Goal: Obtain resource: Obtain resource

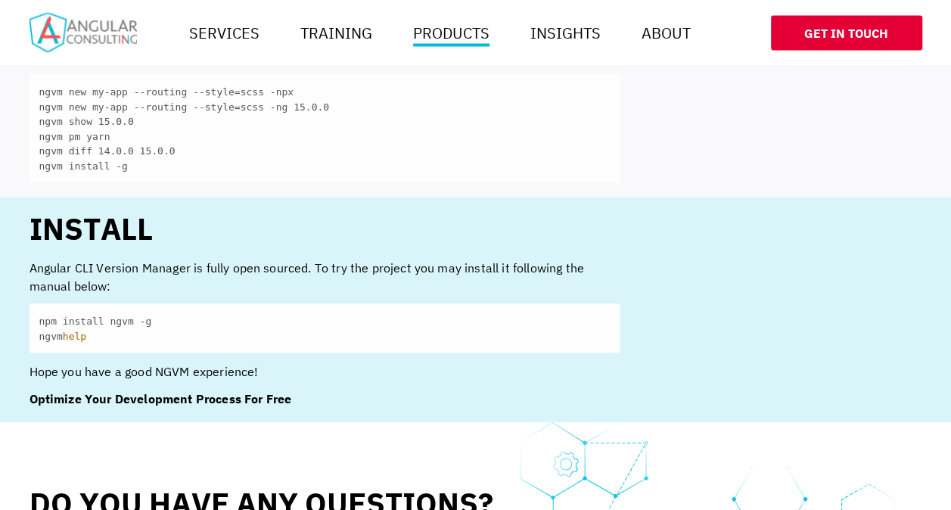
scroll to position [1416, 0]
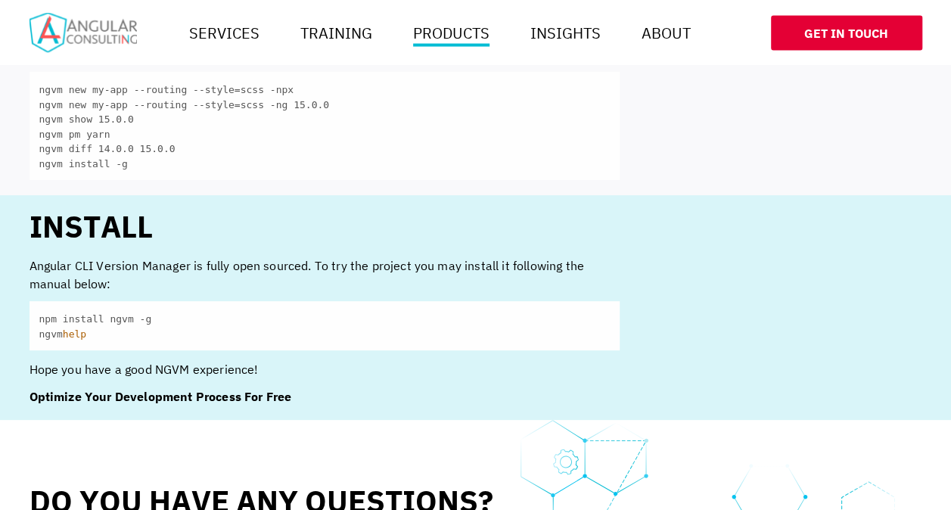
drag, startPoint x: 161, startPoint y: 300, endPoint x: 35, endPoint y: 299, distance: 126.3
click at [35, 301] on code "npm install ngvm -g ngvm help" at bounding box center [325, 325] width 590 height 49
copy code "npm install ngvm -g"
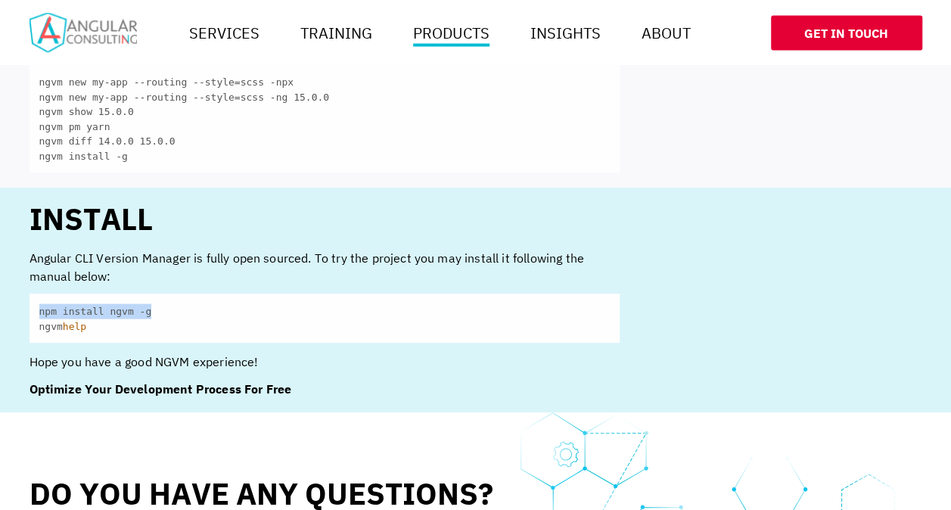
drag, startPoint x: 157, startPoint y: 291, endPoint x: 32, endPoint y: 284, distance: 125.7
click at [32, 294] on code "npm install ngvm -g ngvm help" at bounding box center [325, 318] width 590 height 49
copy code "npm install ngvm -g"
